Goal: Task Accomplishment & Management: Manage account settings

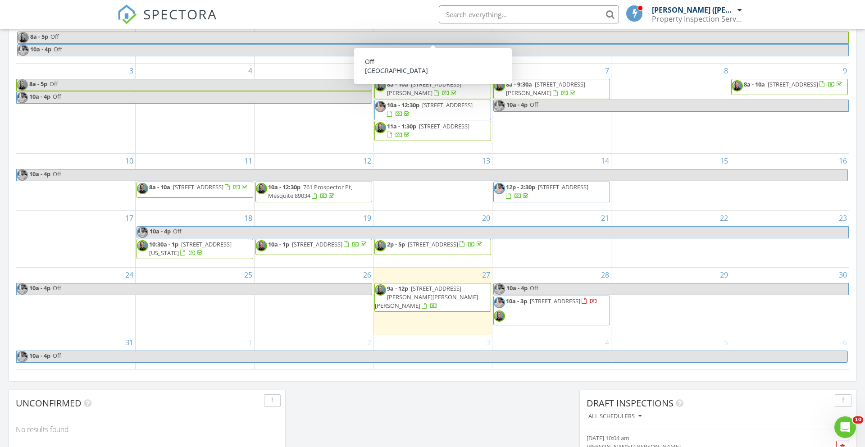
scroll to position [820, 866]
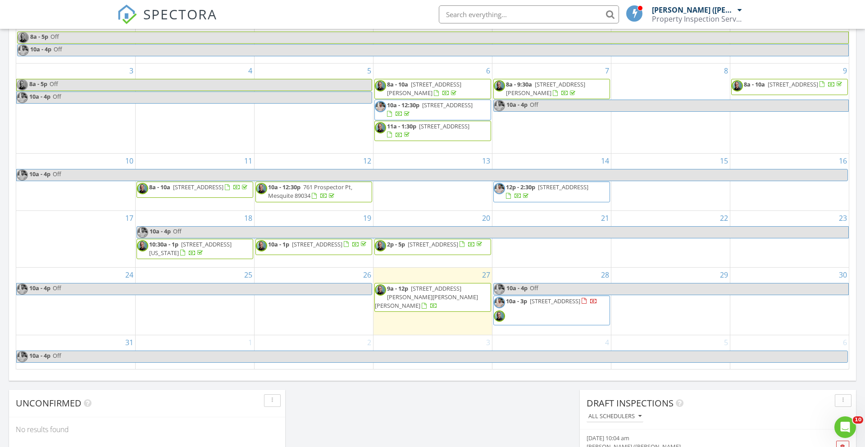
click at [312, 15] on div "SPECTORA Craig (PITBULL) Johnson Property Inspection Services, LLC Role: Inspec…" at bounding box center [432, 14] width 631 height 29
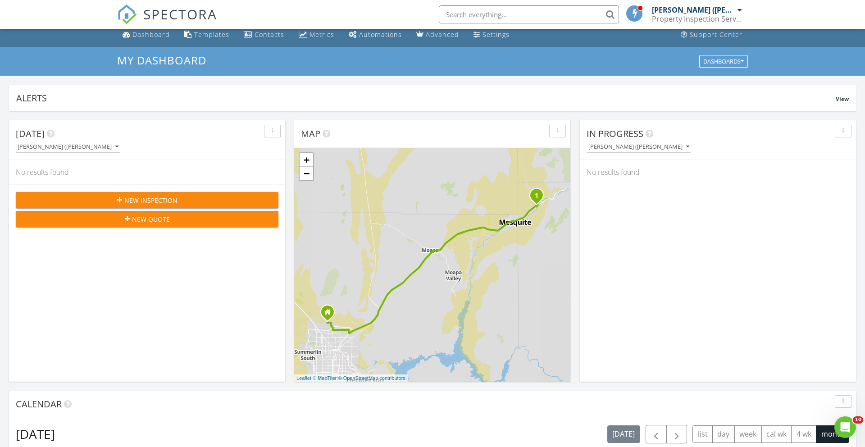
scroll to position [0, 0]
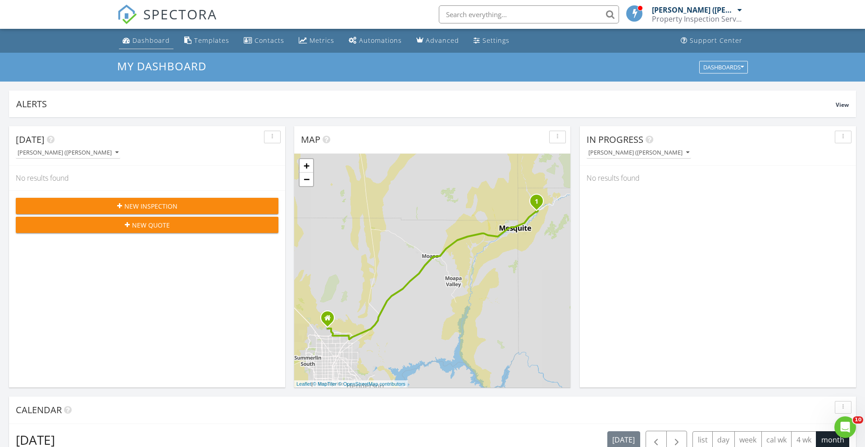
click at [162, 41] on div "Dashboard" at bounding box center [150, 40] width 37 height 9
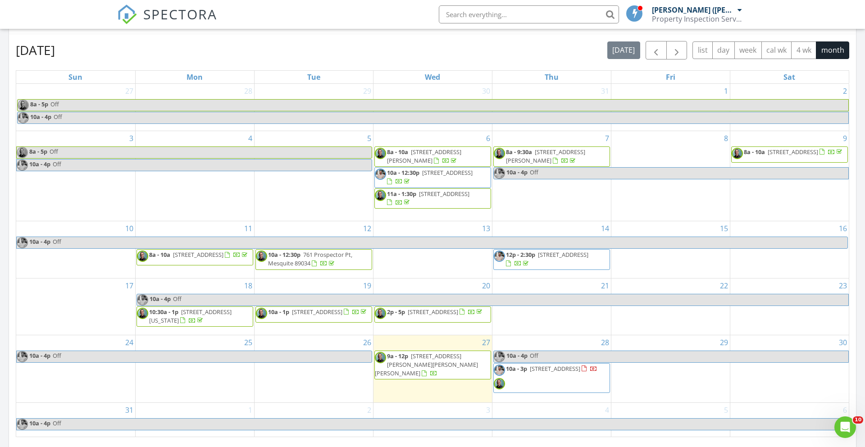
scroll to position [390, 0]
click at [802, 53] on button "4 wk" at bounding box center [803, 50] width 25 height 18
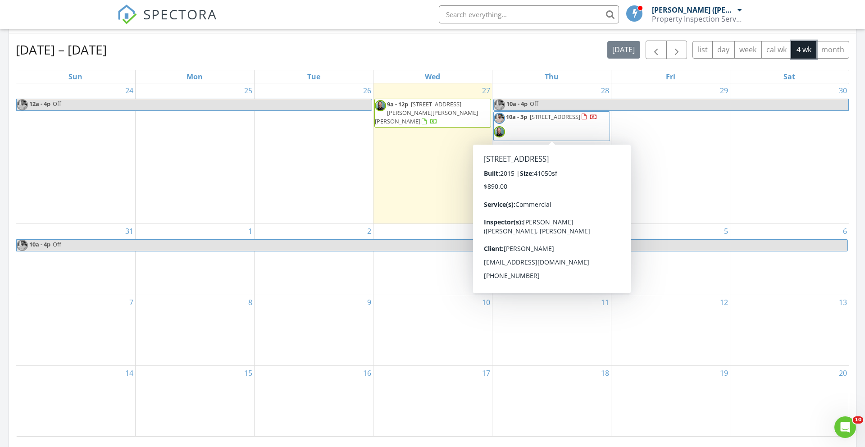
click at [577, 126] on span "10a - 3p 513 Commerce Cir, Mesquite 89027" at bounding box center [546, 126] width 104 height 27
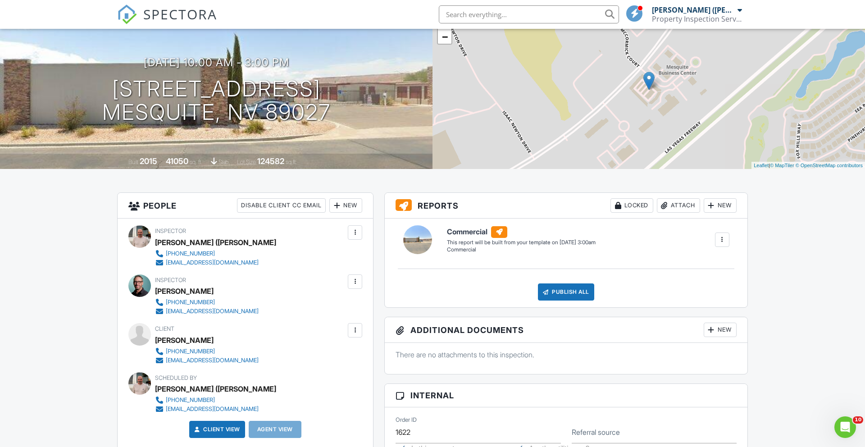
scroll to position [72, 0]
click at [354, 329] on div at bounding box center [355, 329] width 9 height 9
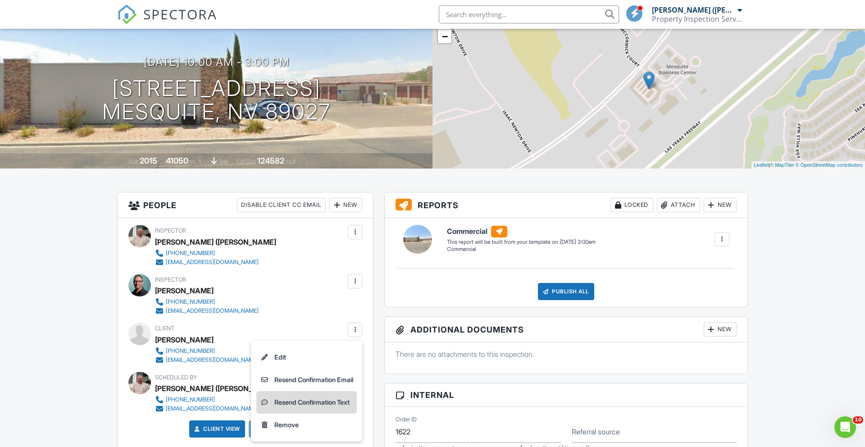
click at [328, 400] on li "Resend Confirmation Text" at bounding box center [306, 402] width 100 height 23
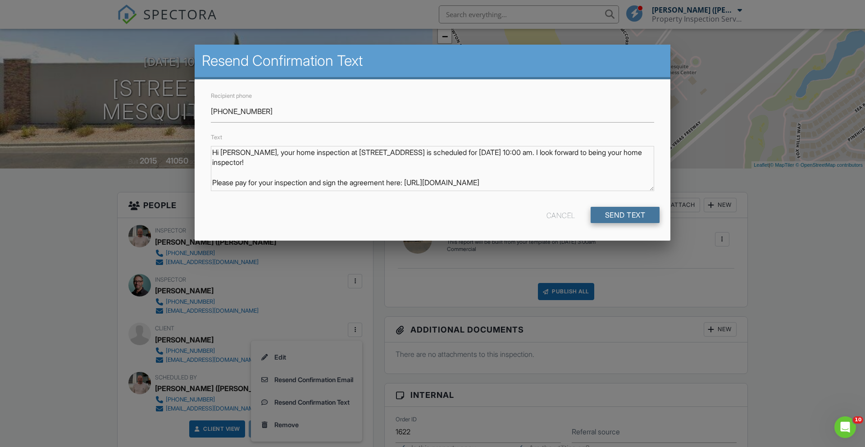
click at [626, 214] on input "Send Text" at bounding box center [625, 215] width 69 height 16
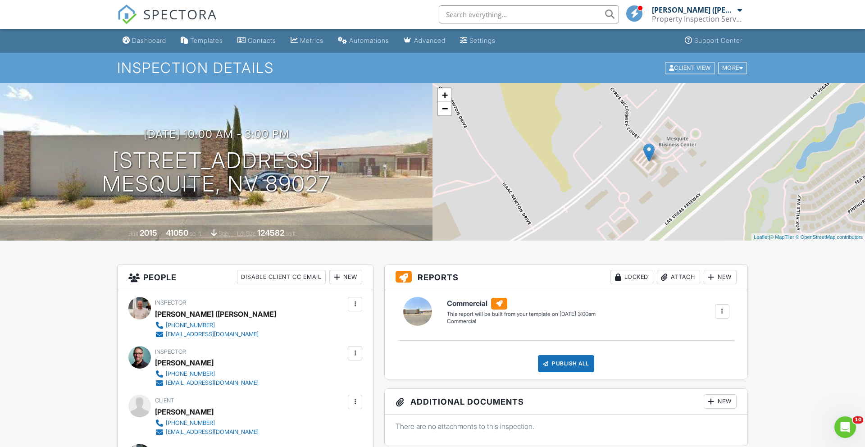
click at [450, 16] on input "text" at bounding box center [529, 14] width 180 height 18
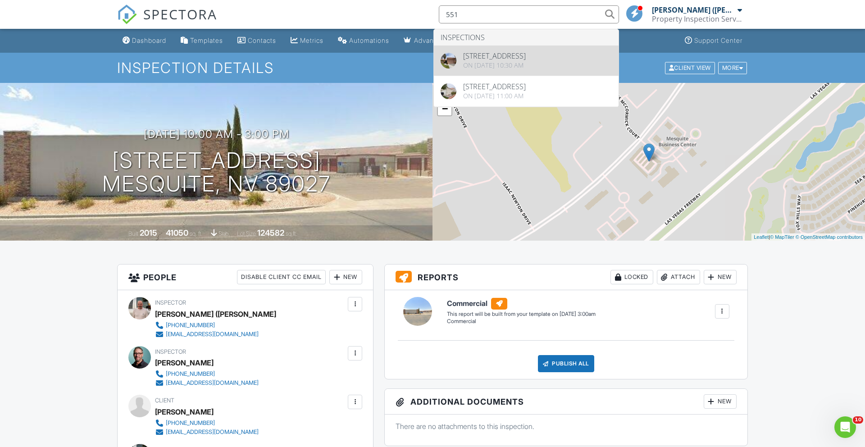
type input "551"
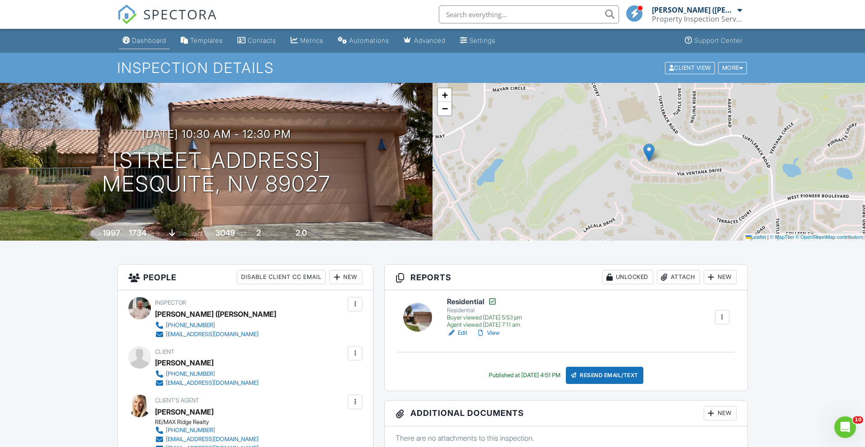
click at [153, 39] on div "Dashboard" at bounding box center [149, 40] width 34 height 8
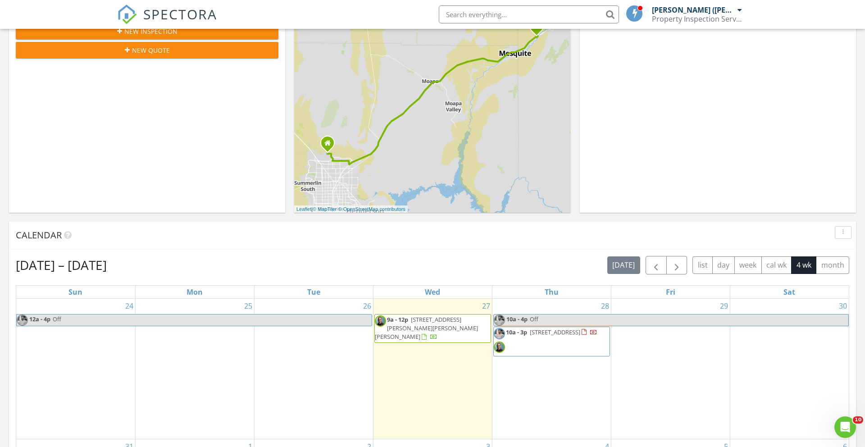
scroll to position [188, 0]
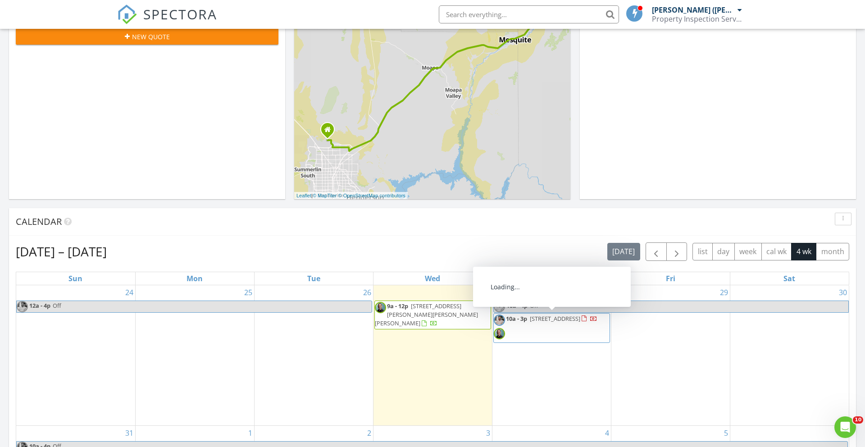
click at [539, 319] on span "[STREET_ADDRESS]" at bounding box center [555, 318] width 50 height 8
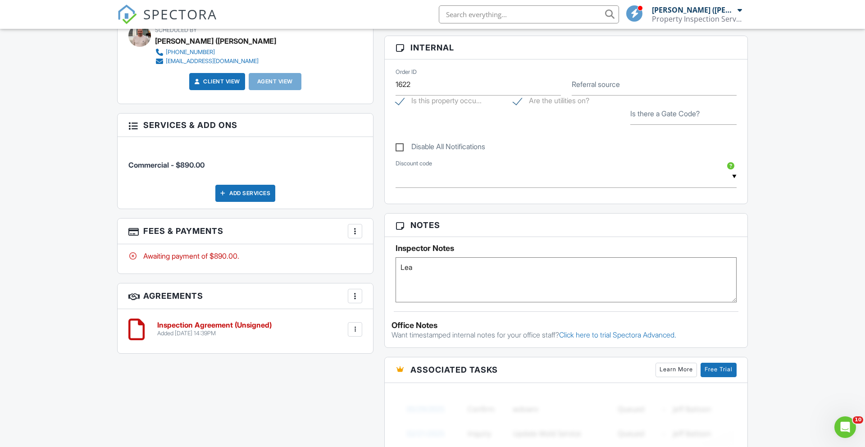
scroll to position [431, 0]
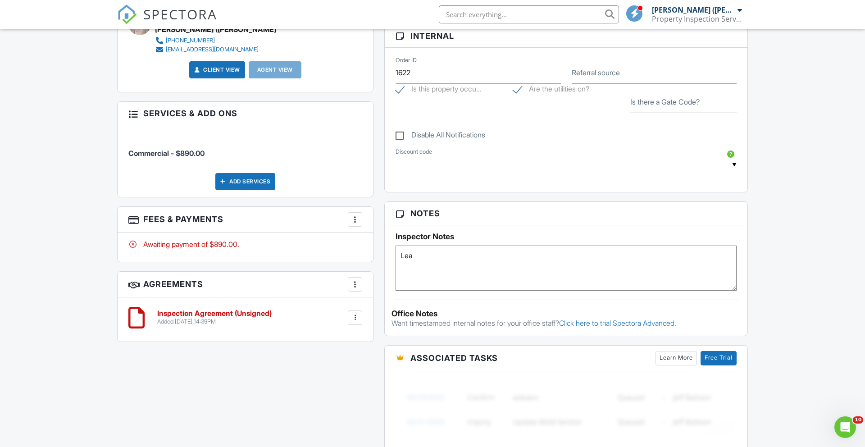
click at [268, 322] on div "Added 08/26/2025 14:39PM" at bounding box center [214, 321] width 114 height 7
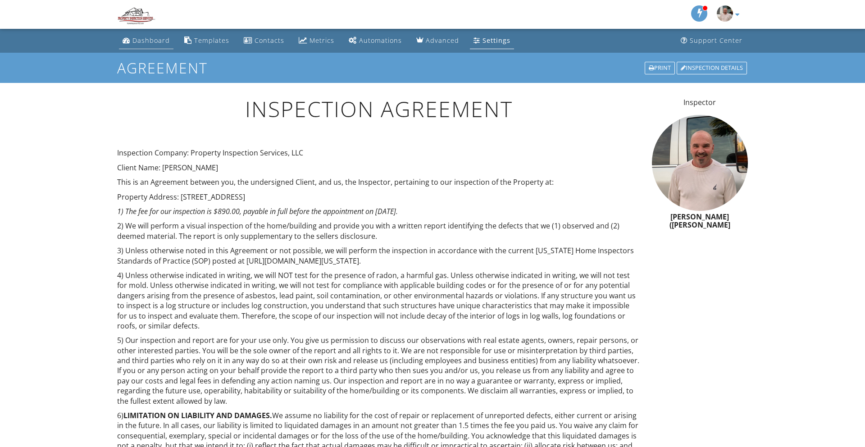
click at [152, 41] on div "Dashboard" at bounding box center [150, 40] width 37 height 9
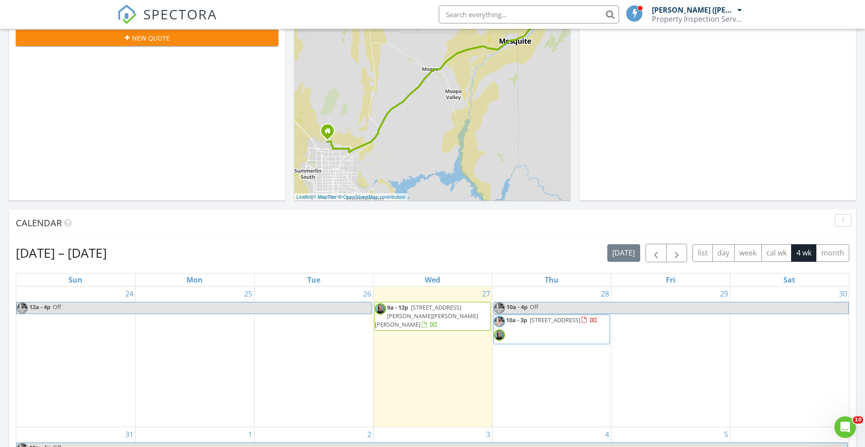
scroll to position [182, 0]
